Goal: Task Accomplishment & Management: Complete application form

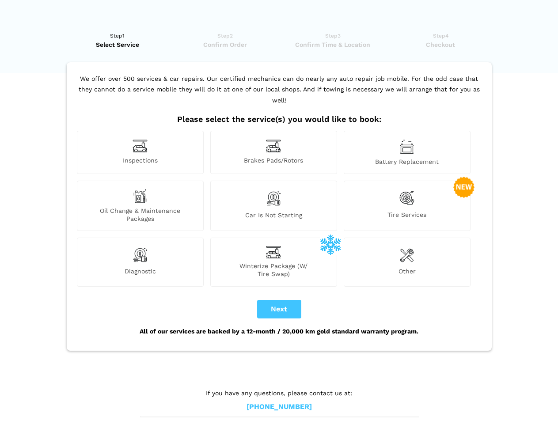
click at [140, 153] on img at bounding box center [140, 146] width 15 height 14
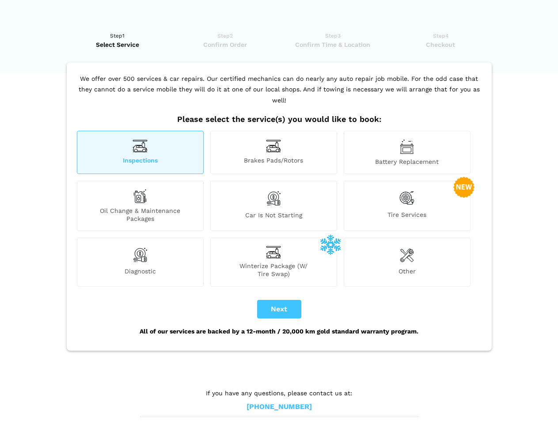
click at [274, 153] on img at bounding box center [273, 146] width 15 height 14
click at [407, 153] on img at bounding box center [407, 146] width 14 height 15
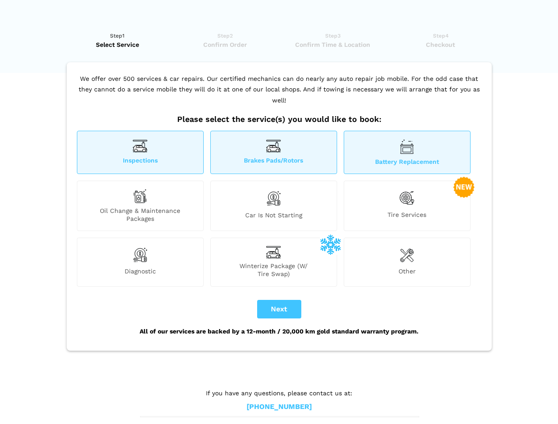
click at [140, 206] on div "Oil Change & Maintenance Packages" at bounding box center [140, 206] width 127 height 50
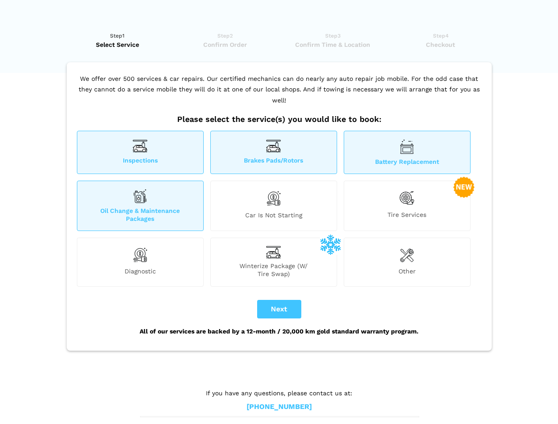
click at [274, 206] on img at bounding box center [273, 198] width 15 height 19
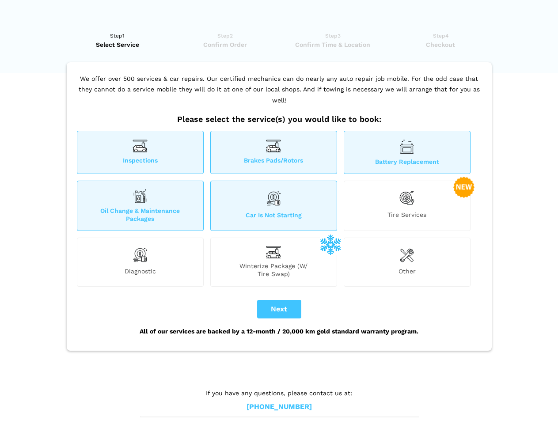
click at [407, 206] on img at bounding box center [407, 198] width 15 height 18
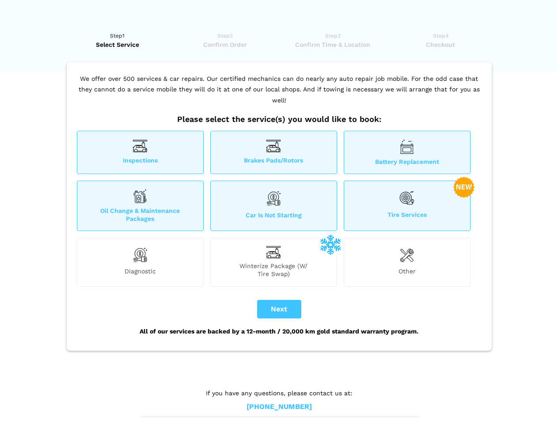
click at [140, 262] on img at bounding box center [140, 255] width 15 height 18
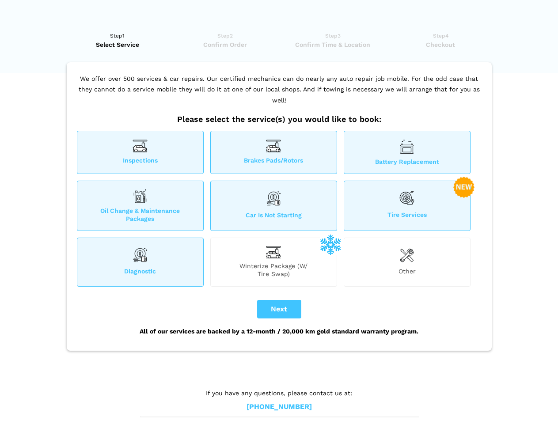
click at [274, 262] on span "Winterize Package (W/ Tire Swap)" at bounding box center [274, 270] width 126 height 16
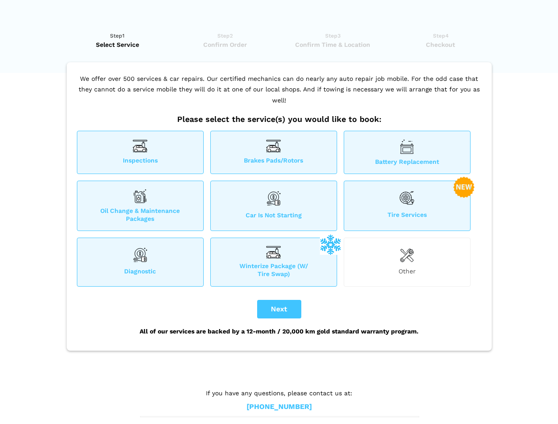
click at [407, 262] on img at bounding box center [407, 255] width 14 height 18
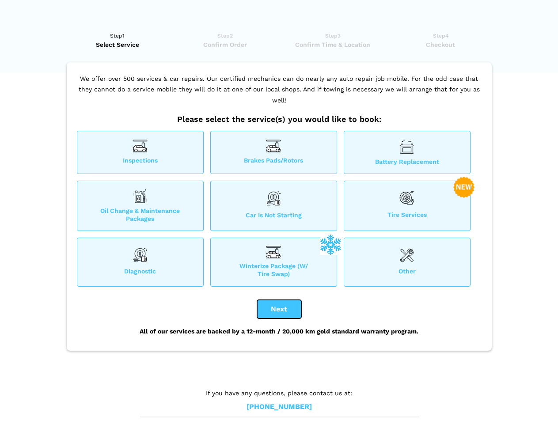
click at [279, 310] on button "Next" at bounding box center [279, 309] width 44 height 19
checkbox input "true"
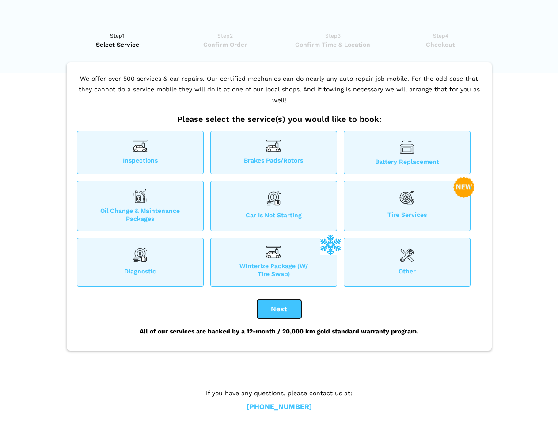
checkbox input "true"
